Goal: Navigation & Orientation: Go to known website

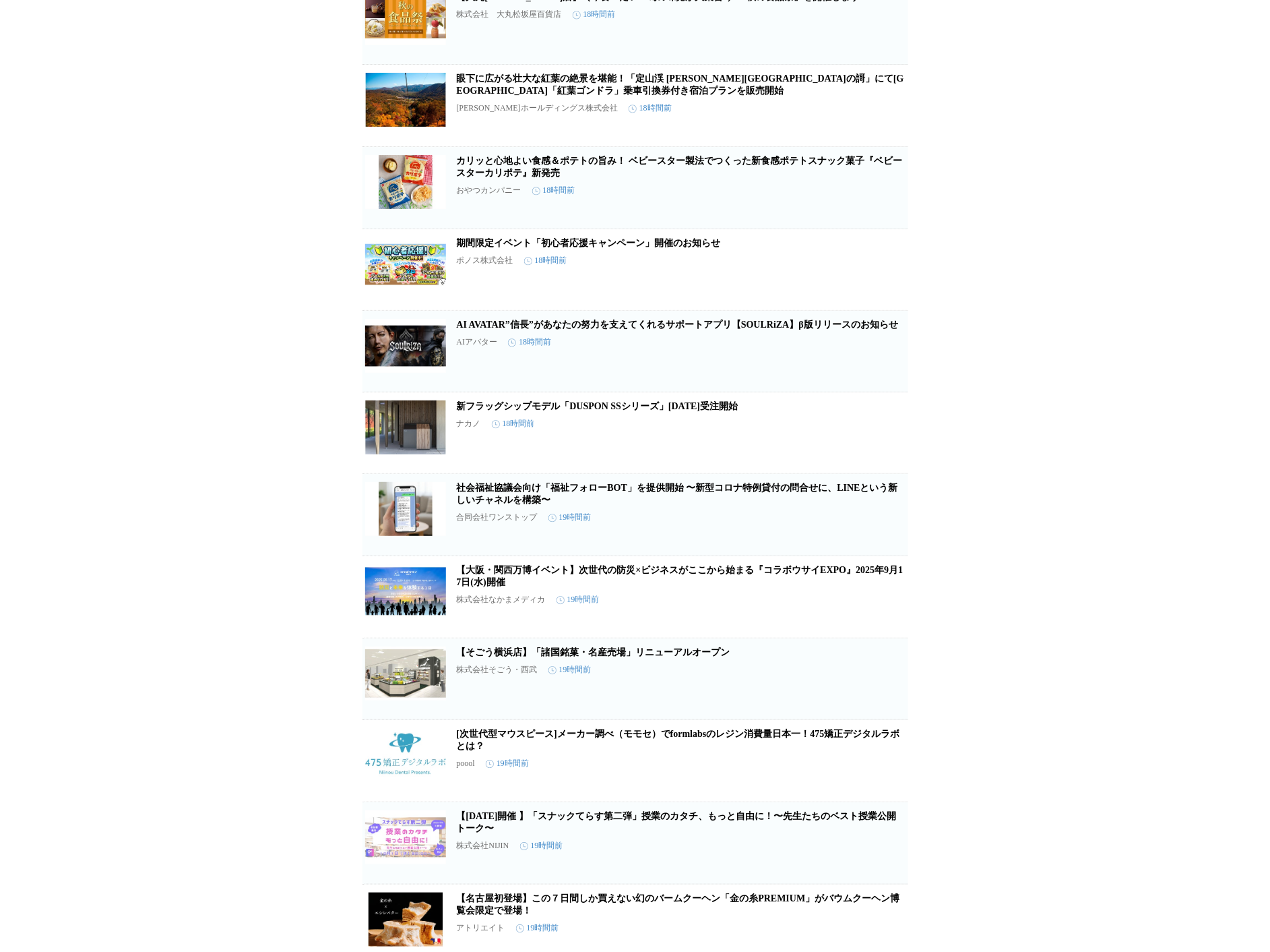
scroll to position [12754, 0]
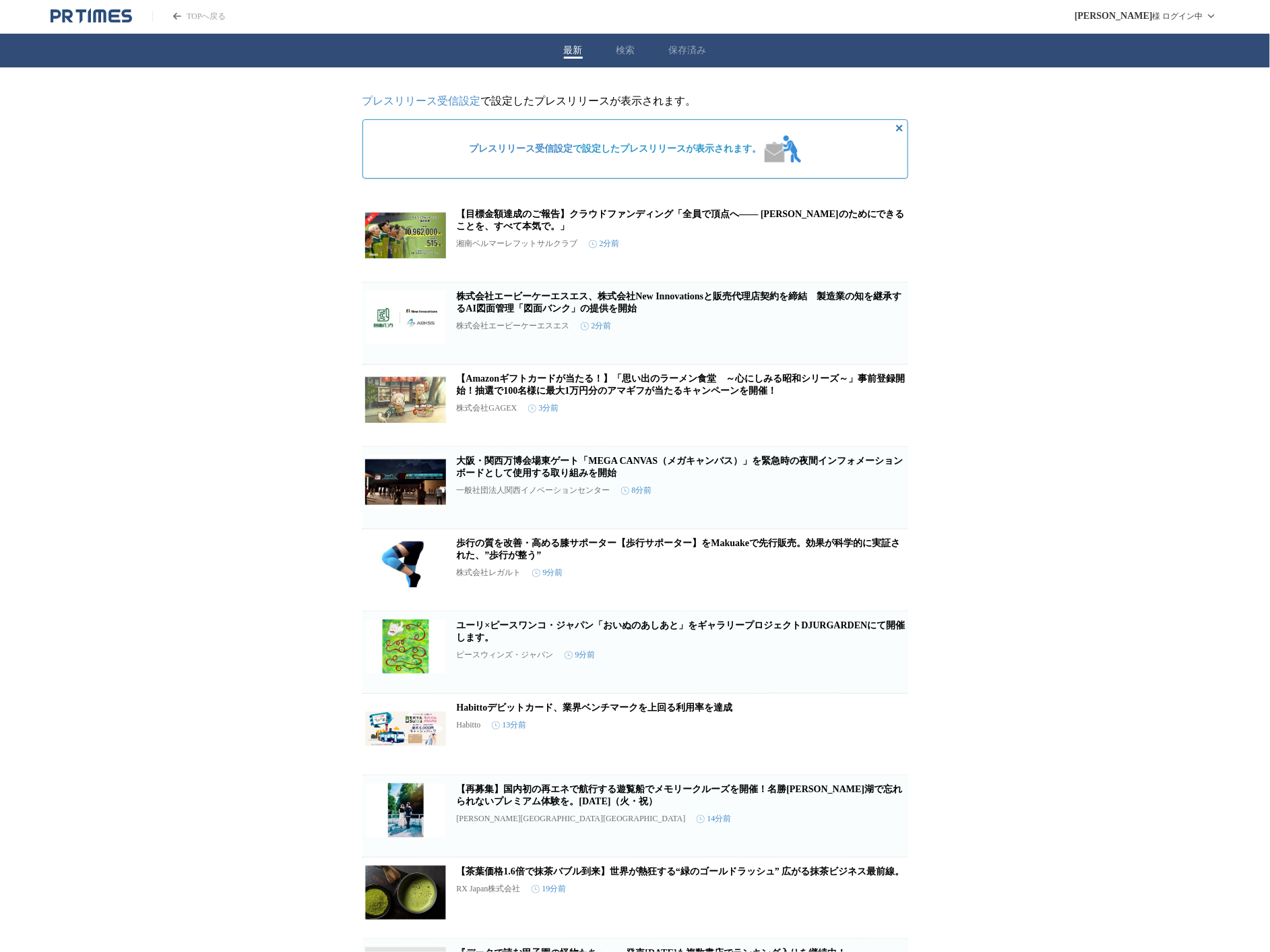
click at [201, 12] on link "TOPへ戻る" at bounding box center [188, 16] width 73 height 11
